Goal: Transaction & Acquisition: Book appointment/travel/reservation

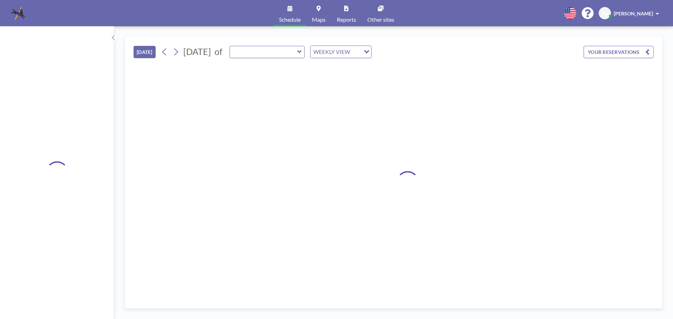
type input "MP Room A"
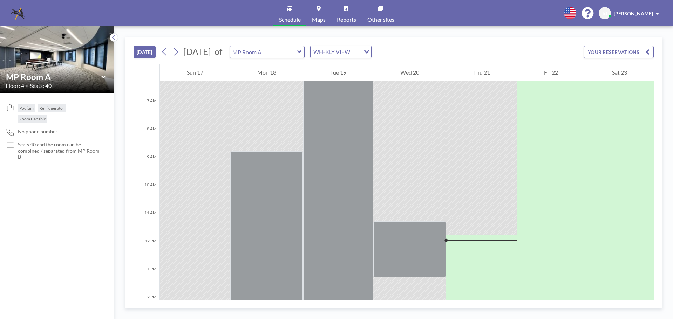
scroll to position [77, 0]
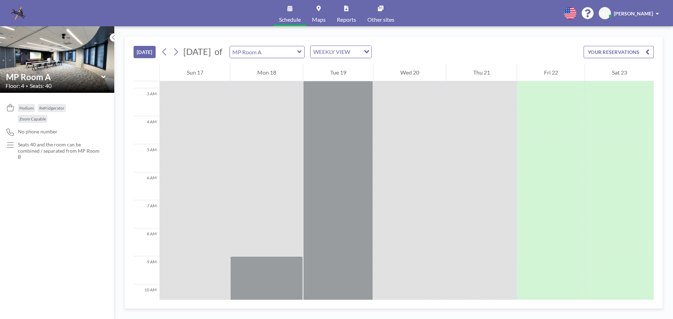
click at [482, 159] on div at bounding box center [481, 165] width 70 height 14
drag, startPoint x: 485, startPoint y: 227, endPoint x: 484, endPoint y: 224, distance: 3.7
click at [485, 227] on div at bounding box center [481, 222] width 70 height 14
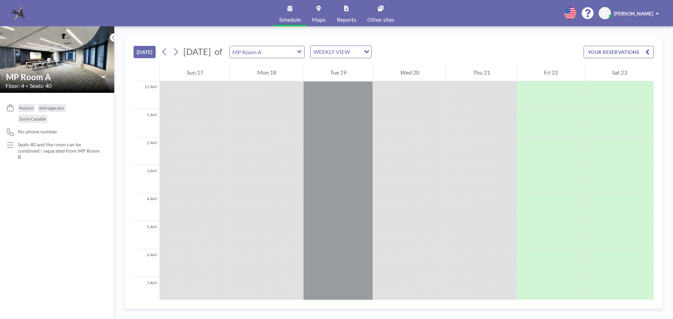
click at [484, 165] on div at bounding box center [481, 172] width 70 height 14
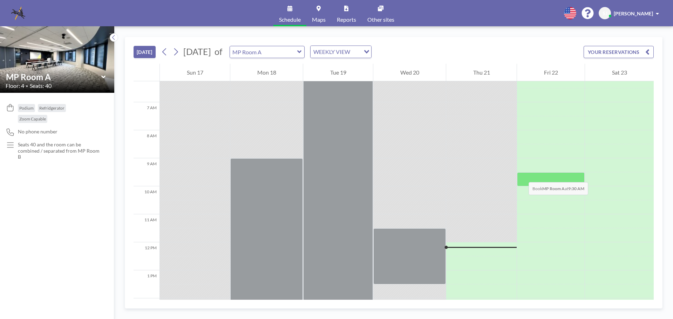
scroll to position [140, 0]
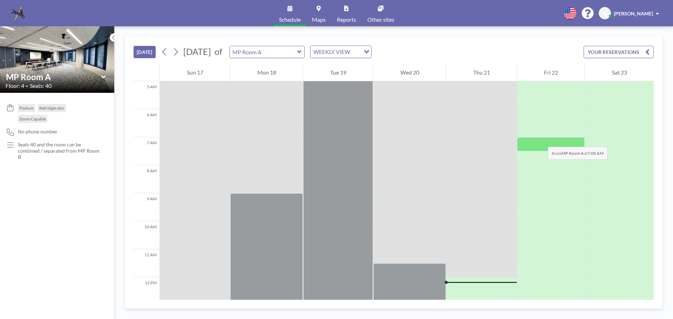
click at [541, 140] on div at bounding box center [551, 144] width 68 height 14
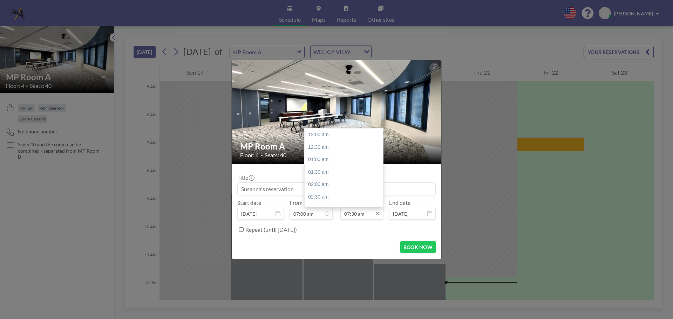
scroll to position [187, 0]
click at [359, 218] on input "07:30 am" at bounding box center [361, 214] width 43 height 12
click at [332, 134] on div "01:00 pm" at bounding box center [346, 131] width 82 height 13
type input "01:00 pm"
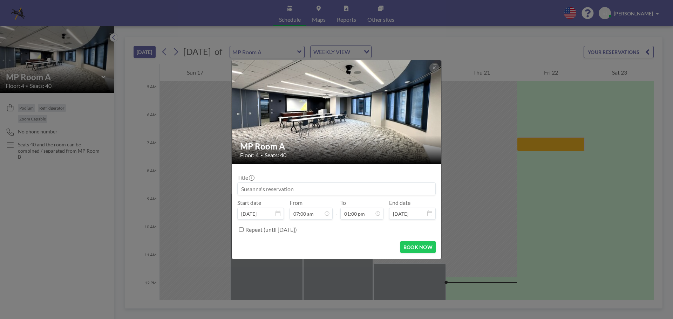
scroll to position [324, 0]
drag, startPoint x: 303, startPoint y: 190, endPoint x: 173, endPoint y: 188, distance: 130.1
click at [174, 188] on div "MP Room A Floor: 4 • Seats: 40 Title Start date [DATE] From 07:00 am - To 01:00…" at bounding box center [336, 159] width 673 height 319
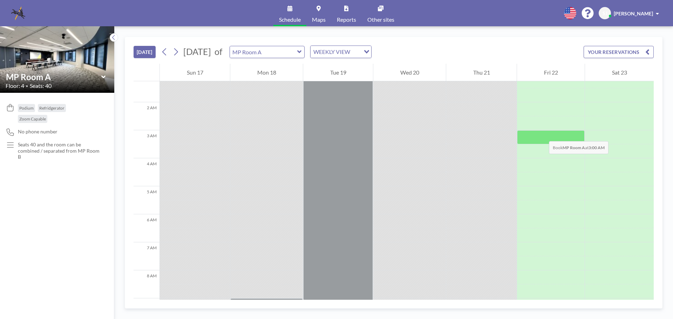
scroll to position [0, 0]
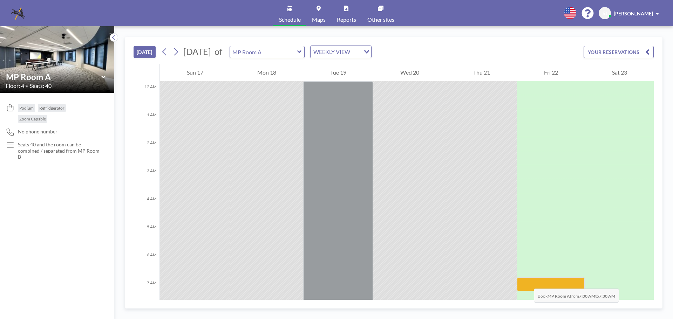
click at [527, 282] on div at bounding box center [551, 285] width 68 height 14
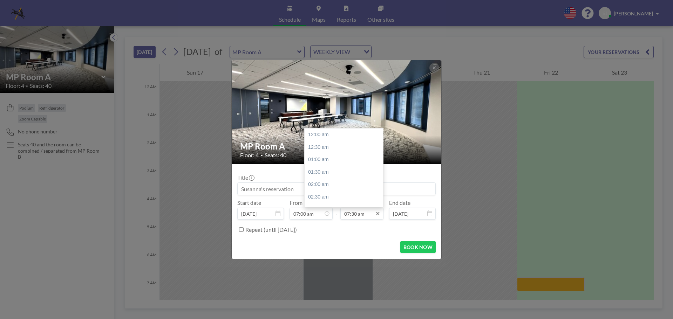
scroll to position [187, 0]
click at [362, 215] on input "07:30 am" at bounding box center [361, 214] width 43 height 12
click at [322, 201] on div "01:00 pm" at bounding box center [346, 202] width 82 height 13
type input "01:00 pm"
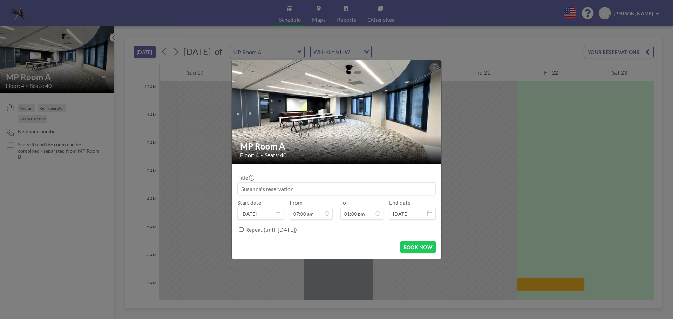
click at [301, 189] on input at bounding box center [337, 189] width 198 height 12
type input "EC Meeting"
click at [417, 246] on button "BOOK NOW" at bounding box center [417, 247] width 35 height 12
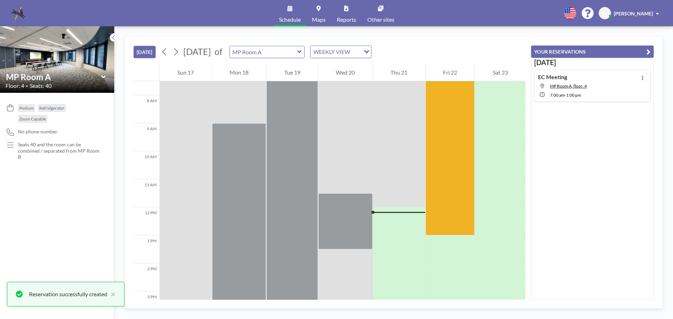
scroll to position [140, 0]
